Goal: Task Accomplishment & Management: Manage account settings

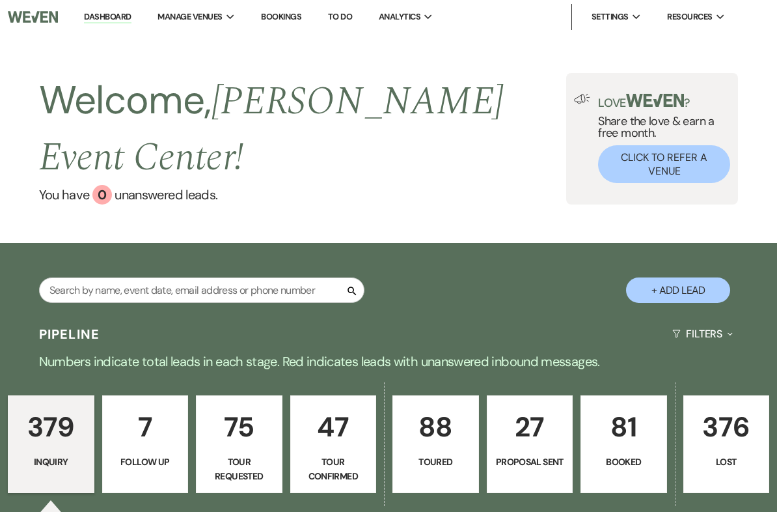
click at [283, 16] on link "Bookings" at bounding box center [281, 16] width 40 height 11
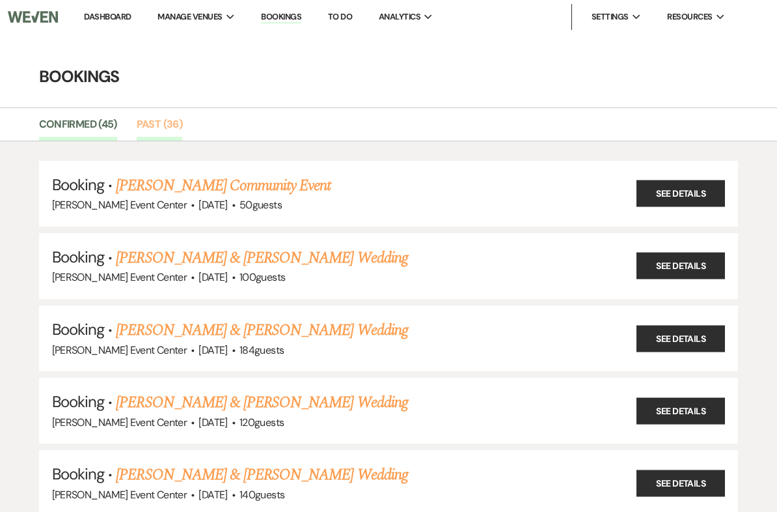
click at [150, 124] on link "Past (36)" at bounding box center [160, 128] width 46 height 25
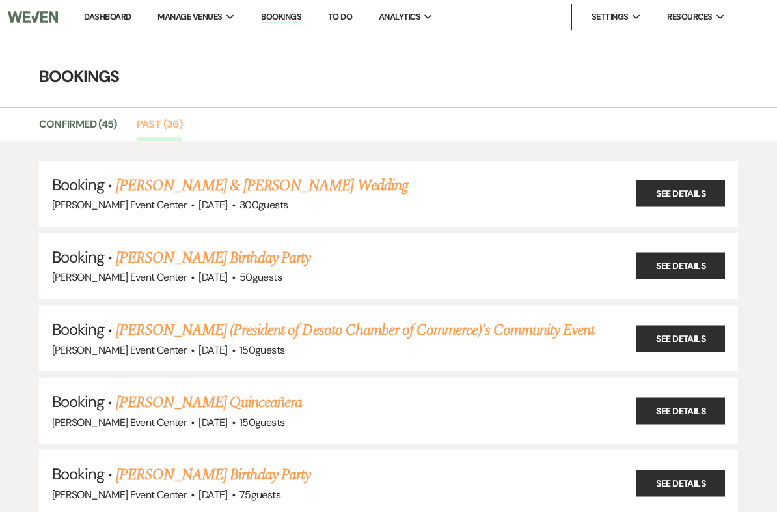
click at [152, 122] on link "Past (36)" at bounding box center [160, 128] width 46 height 25
